Goal: Task Accomplishment & Management: Manage account settings

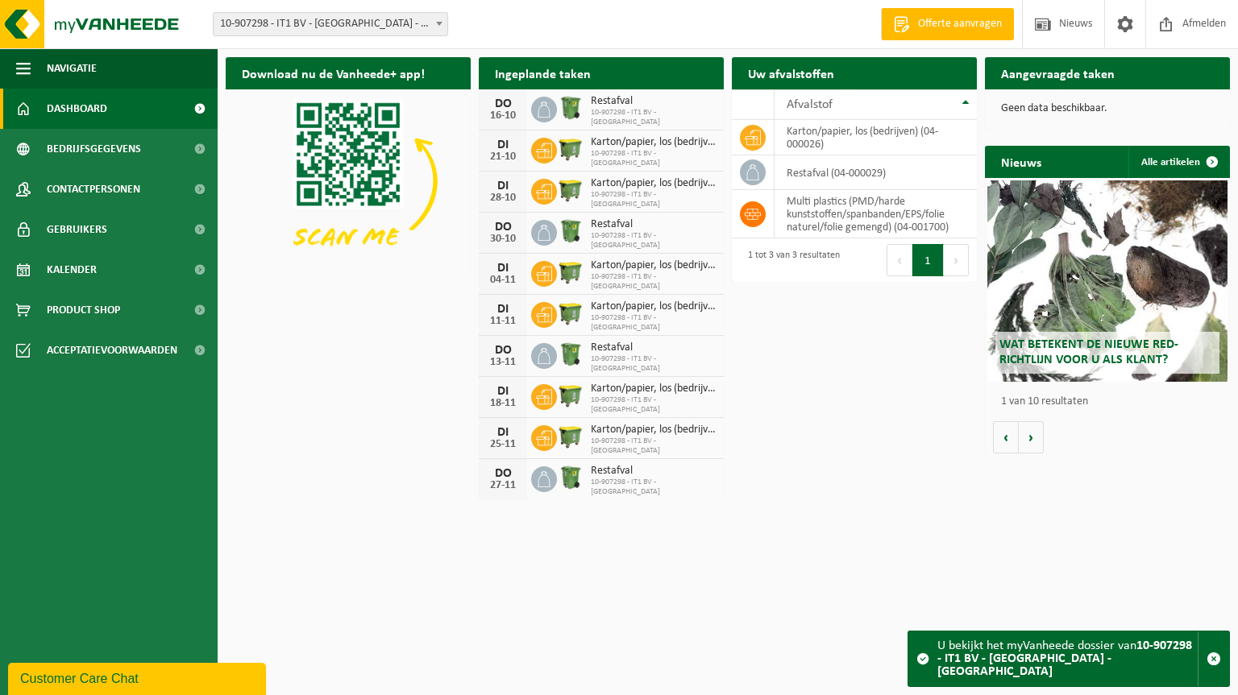
click at [403, 23] on span "10-907298 - IT1 BV - [GEOGRAPHIC_DATA] - [GEOGRAPHIC_DATA]" at bounding box center [331, 24] width 234 height 23
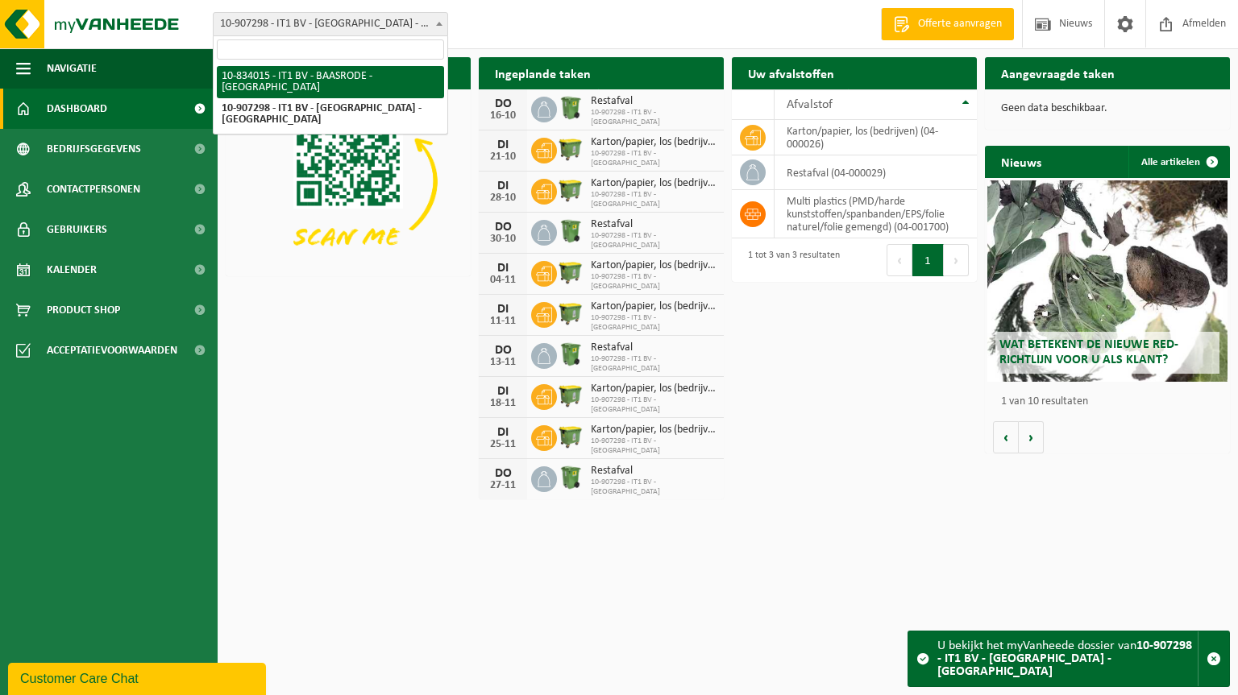
select select "90642"
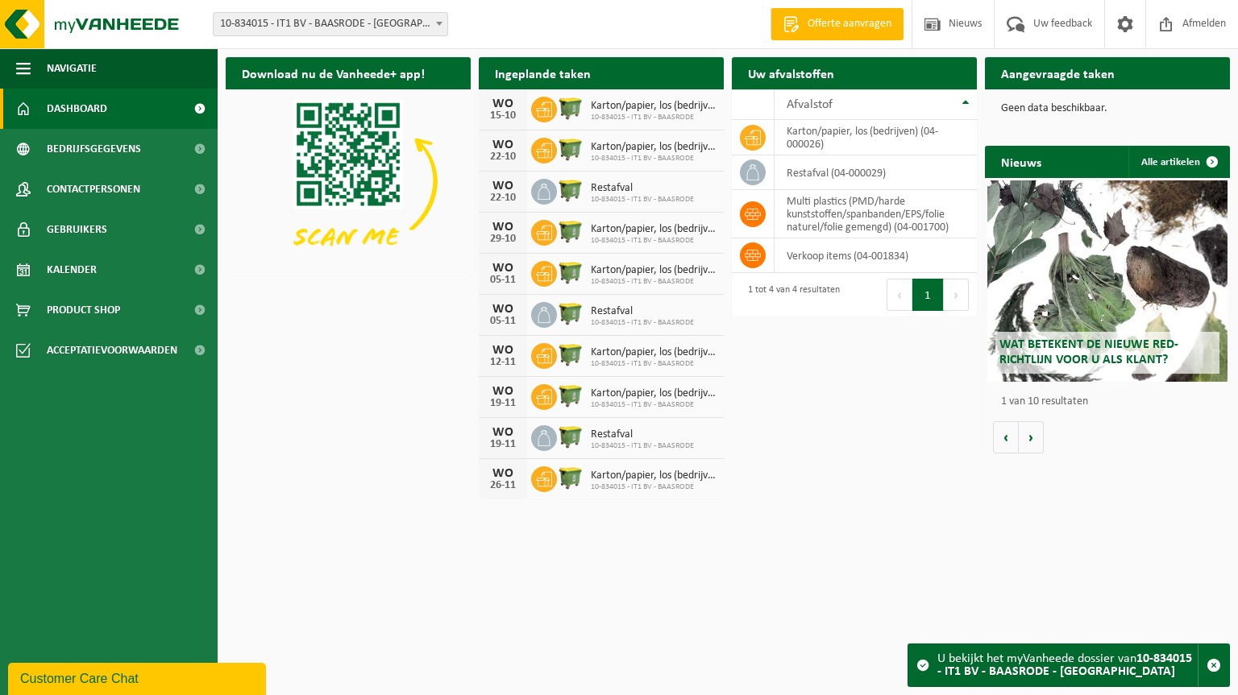
click at [411, 24] on span "10-834015 - IT1 BV - BAASRODE - [GEOGRAPHIC_DATA]" at bounding box center [331, 24] width 234 height 23
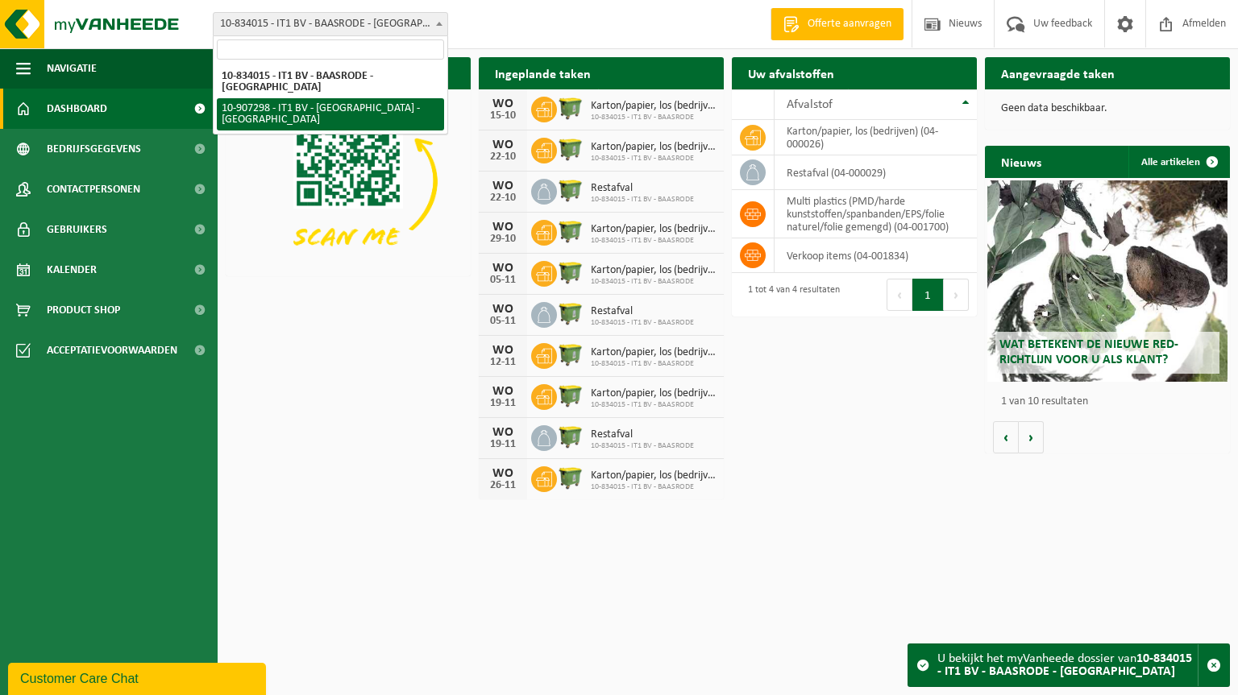
select select "123073"
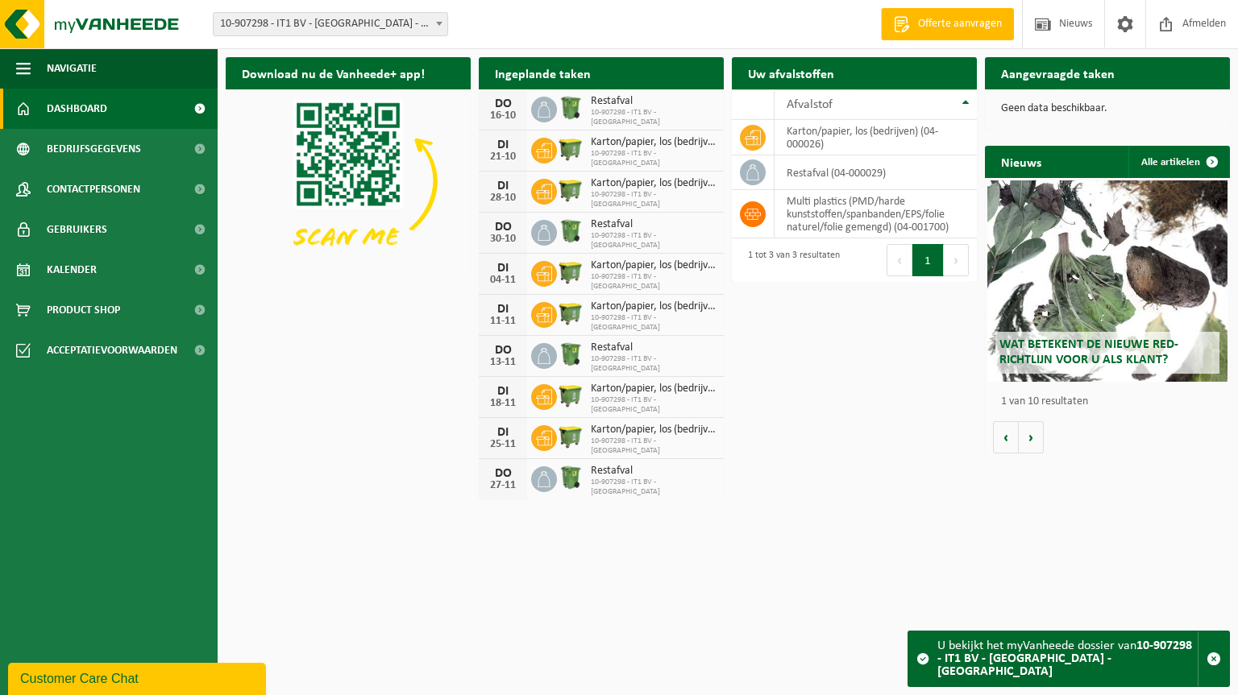
click at [926, 666] on span at bounding box center [922, 659] width 13 height 13
click at [923, 665] on span at bounding box center [922, 659] width 13 height 13
click at [1067, 671] on div "U bekijkt het myVanheede dossier van 10-907298 - IT1 BV - GENT - GENT" at bounding box center [1067, 659] width 260 height 55
